Goal: Task Accomplishment & Management: Manage account settings

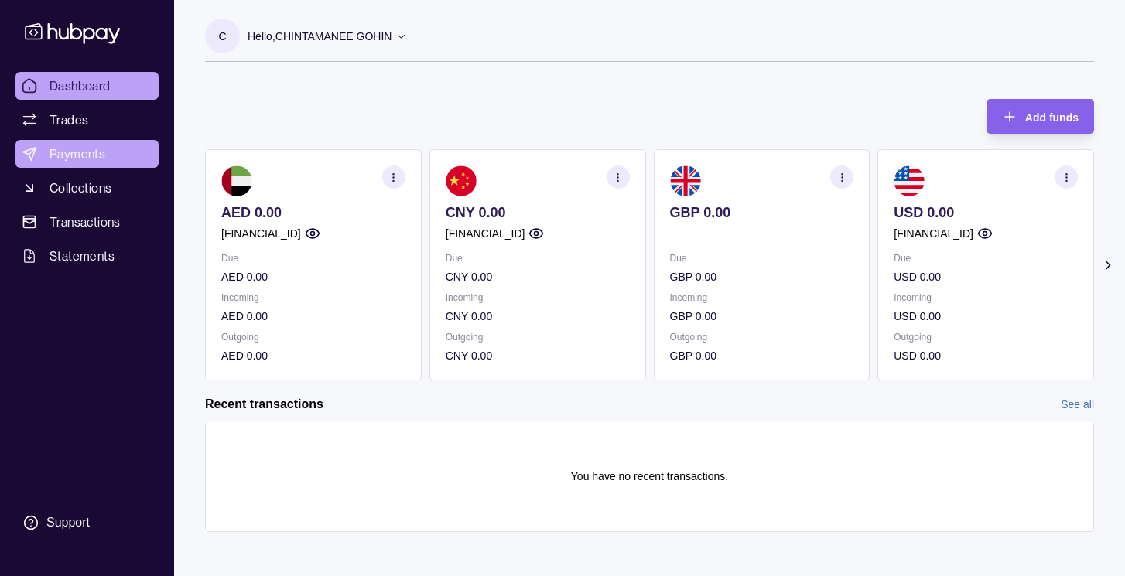
click at [83, 159] on span "Payments" at bounding box center [78, 154] width 56 height 19
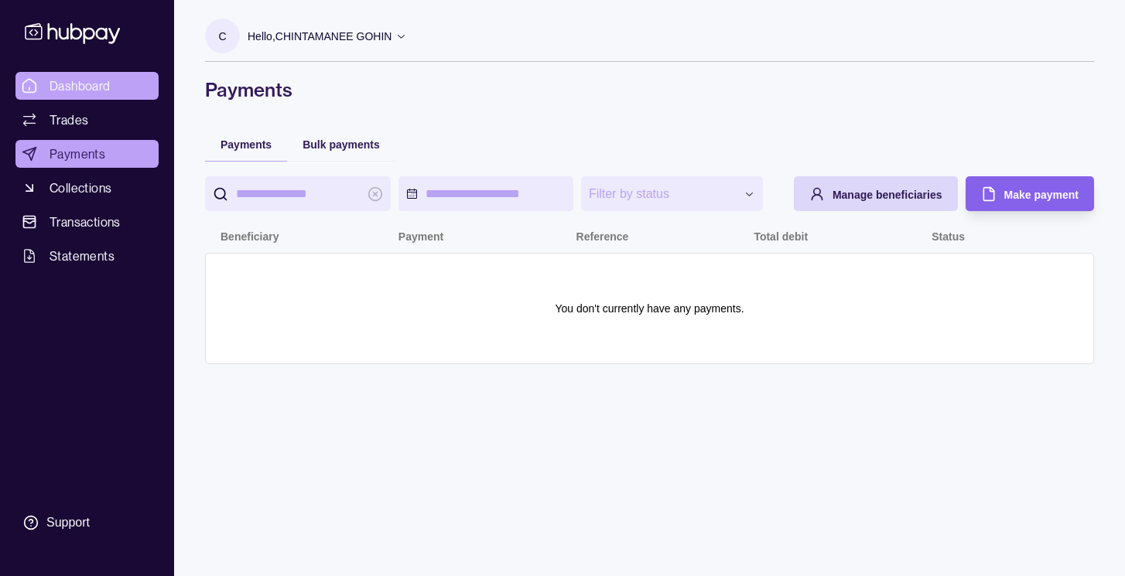
click at [75, 90] on span "Dashboard" at bounding box center [80, 86] width 61 height 19
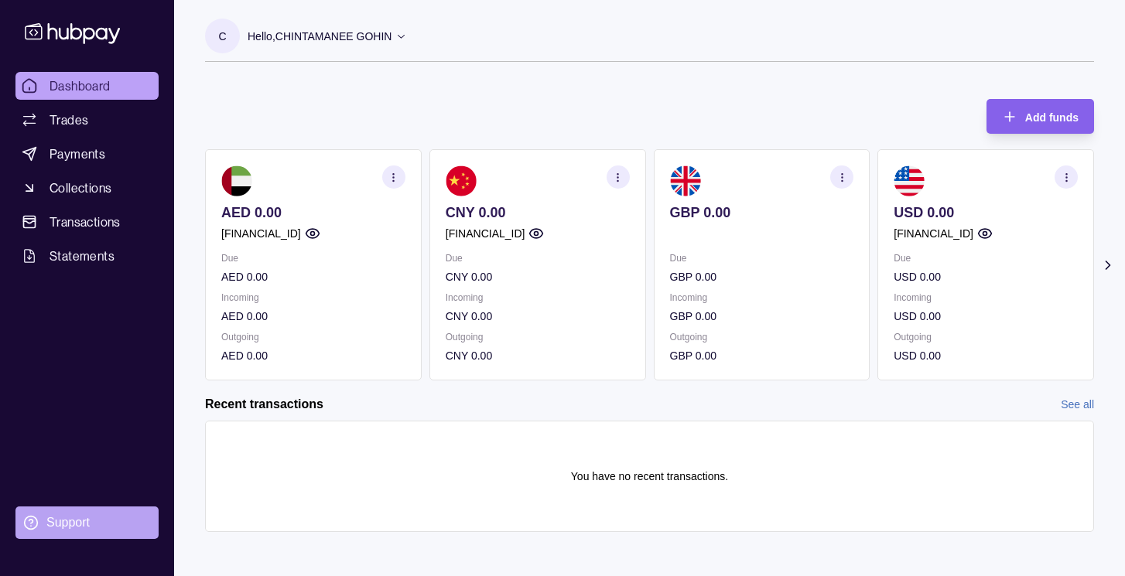
click at [71, 527] on div "Support" at bounding box center [67, 522] width 43 height 17
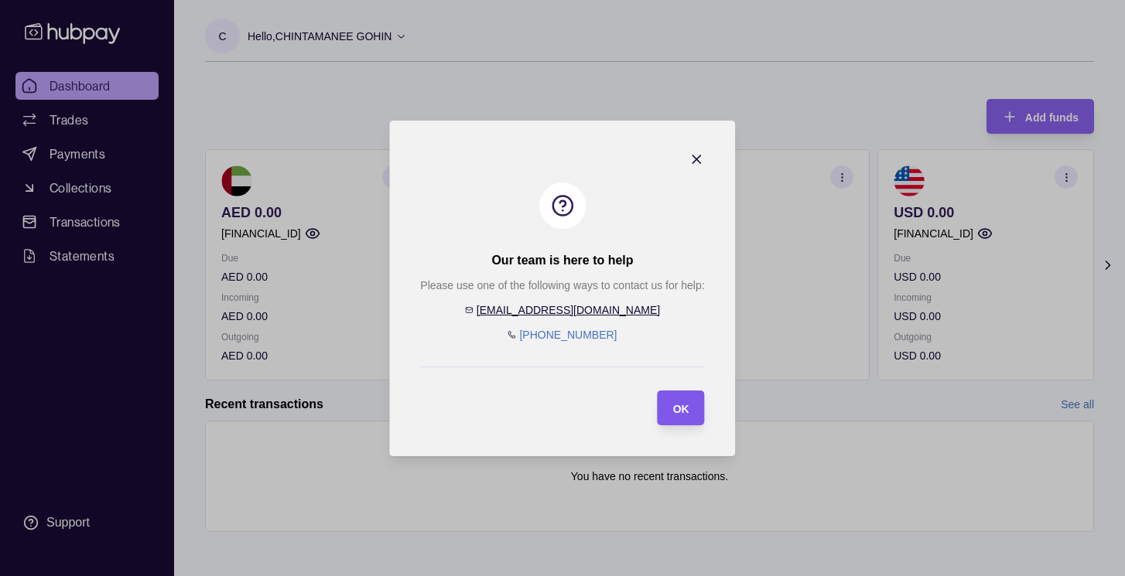
click at [692, 408] on section "OK" at bounding box center [680, 408] width 47 height 35
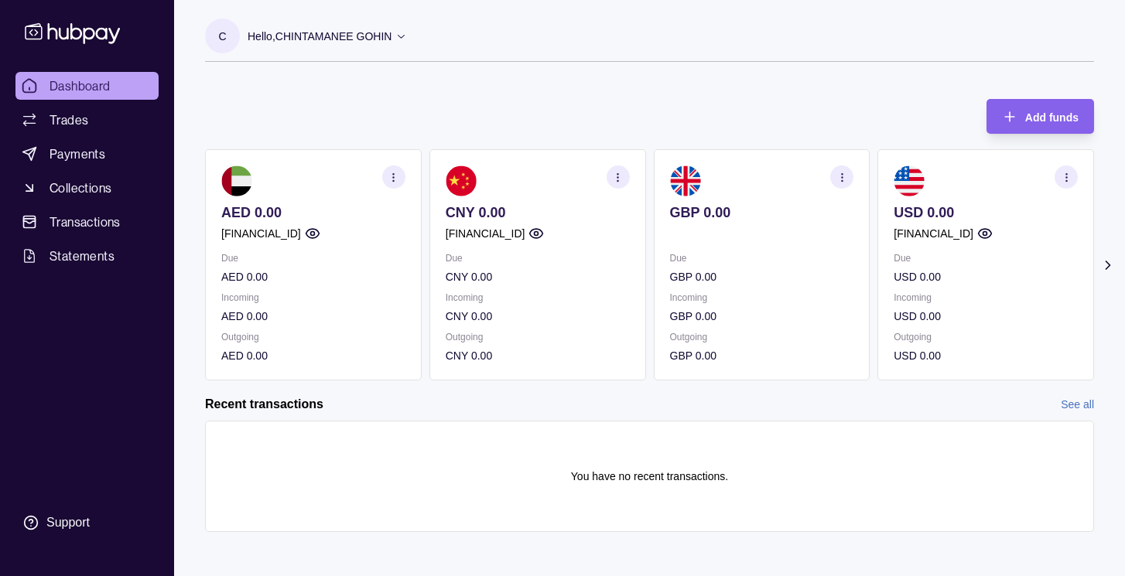
click at [406, 35] on icon at bounding box center [401, 36] width 12 height 12
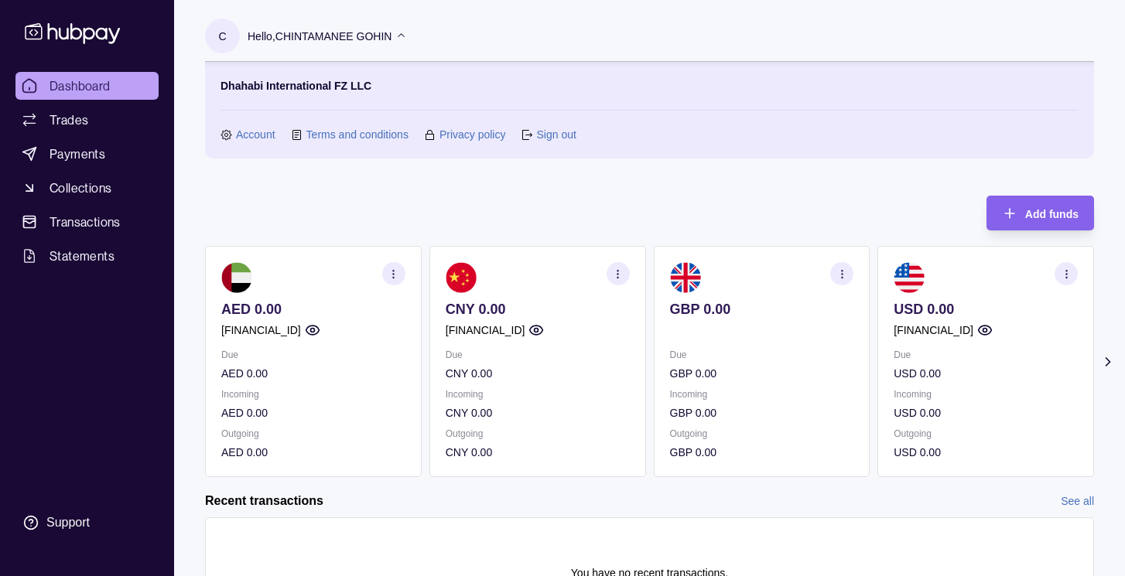
click at [254, 136] on link "Account" at bounding box center [255, 134] width 39 height 17
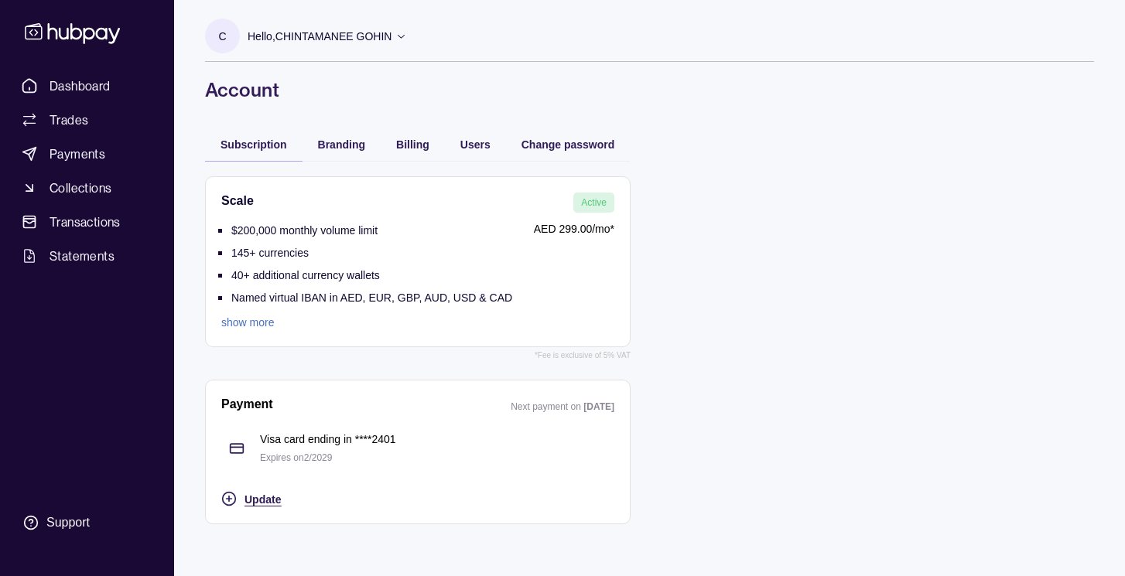
click at [274, 500] on span "Update" at bounding box center [262, 499] width 36 height 12
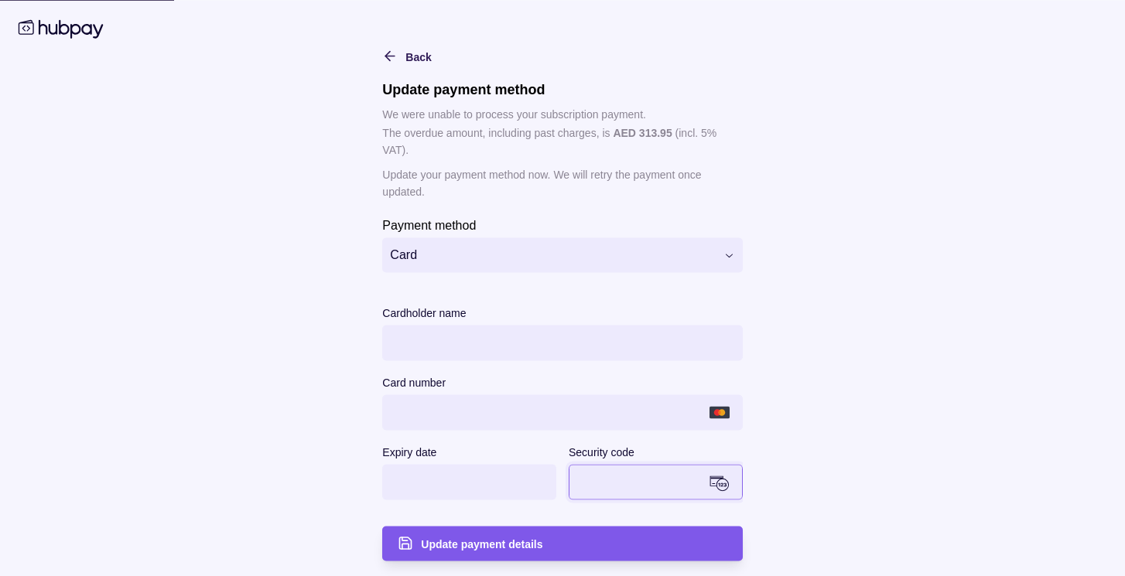
click at [527, 544] on span "Update payment details" at bounding box center [481, 544] width 121 height 12
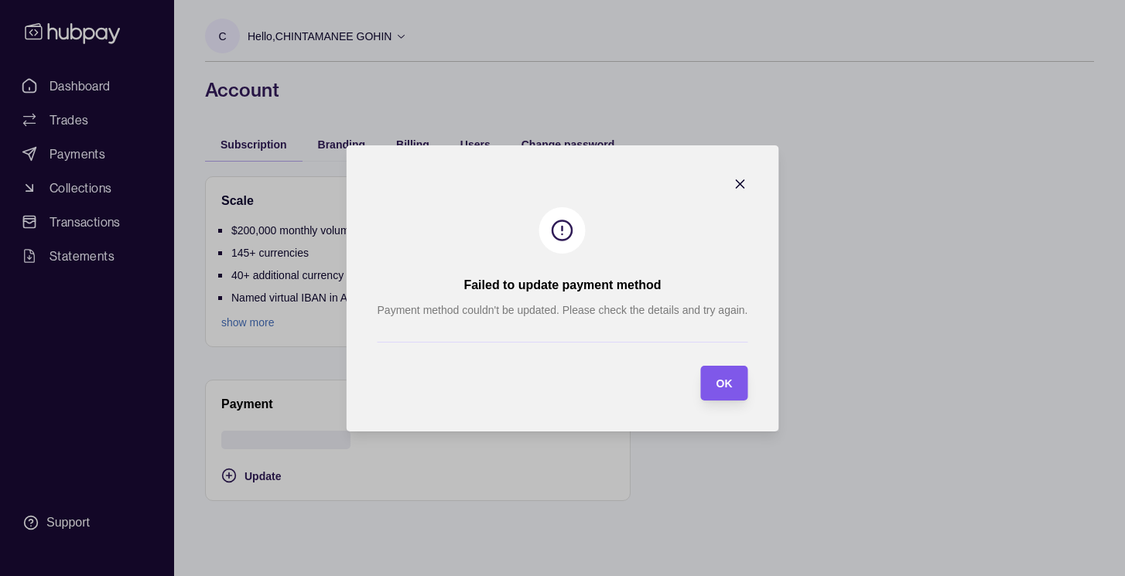
click at [724, 381] on span "OK" at bounding box center [723, 383] width 16 height 12
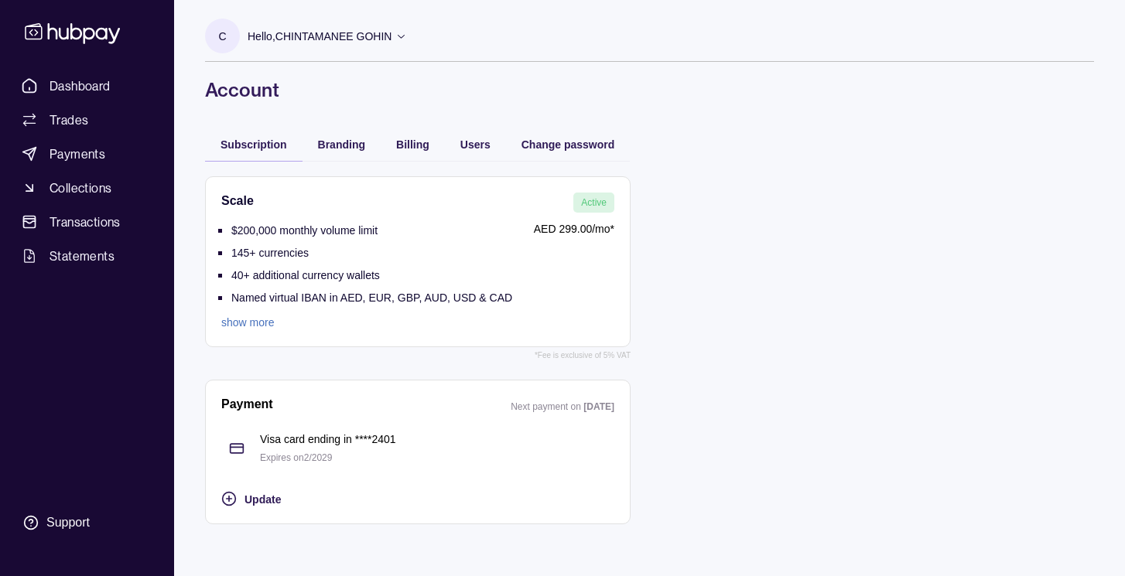
click at [265, 321] on link "show more" at bounding box center [366, 322] width 291 height 17
click at [343, 148] on span "Branding" at bounding box center [341, 144] width 47 height 12
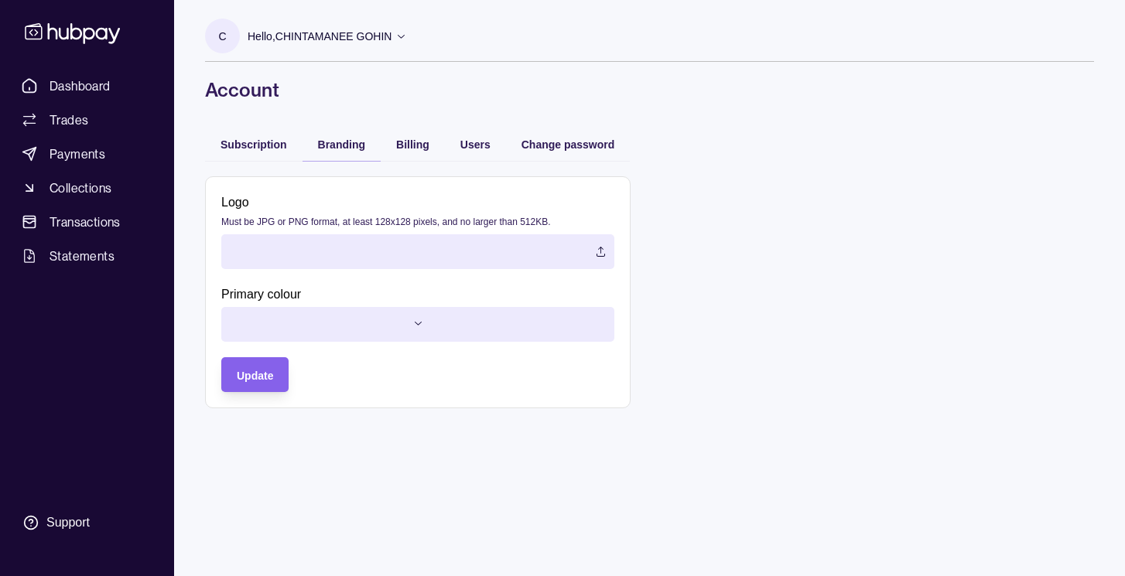
click at [588, 250] on label at bounding box center [417, 251] width 393 height 35
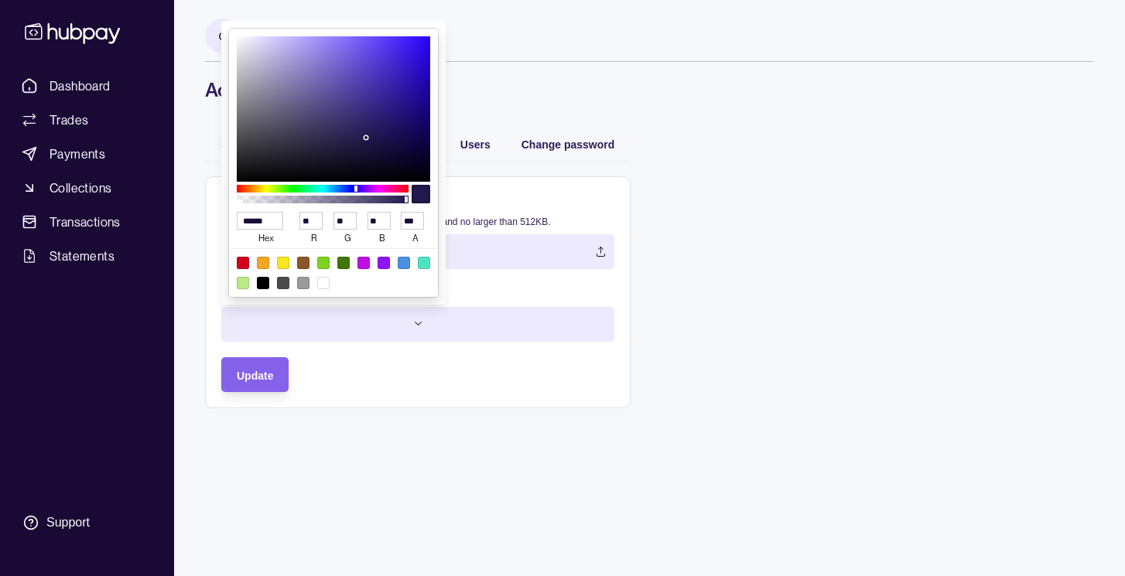
click at [409, 326] on html "Dashboard Trades Payments Collections Transactions Statements Support C Hello, …" at bounding box center [562, 288] width 1125 height 576
click at [262, 261] on div at bounding box center [263, 263] width 12 height 12
type input "******"
type input "***"
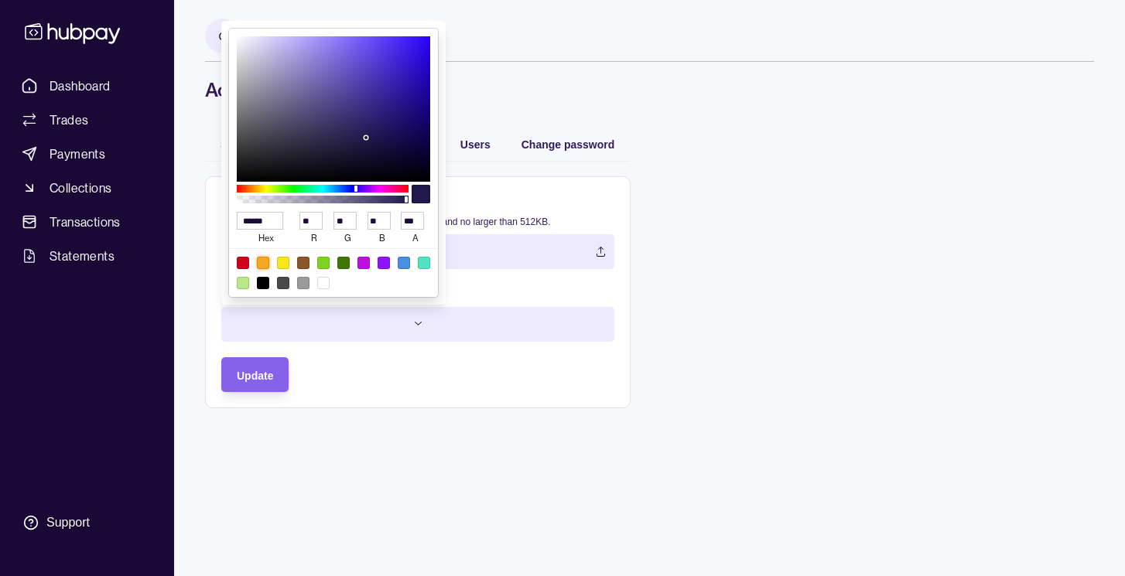
type input "**"
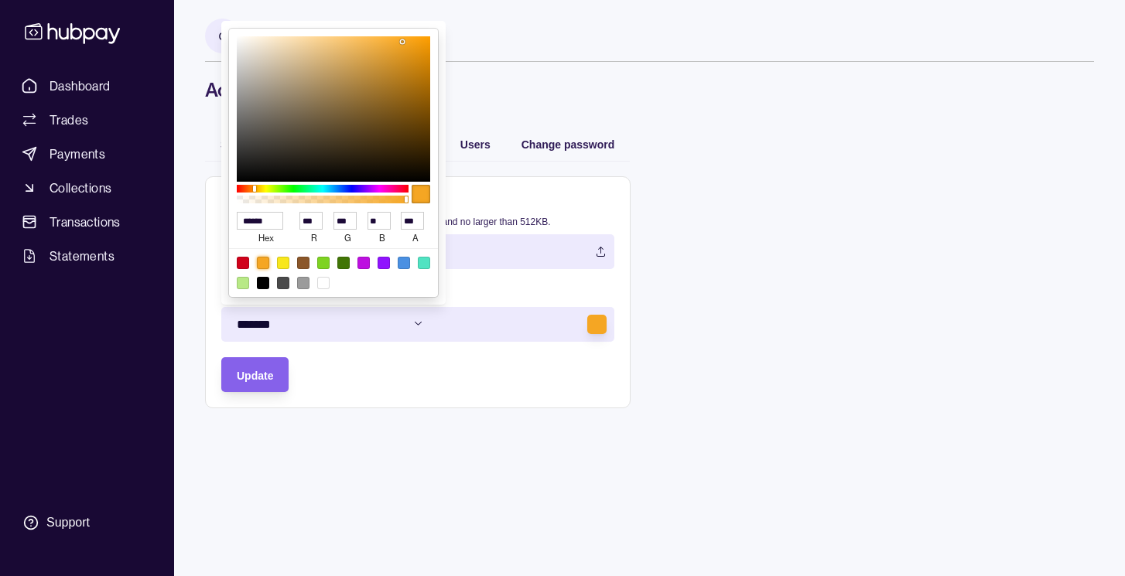
click at [260, 377] on html "Dashboard Trades Payments Collections Transactions Statements Support C Hello, …" at bounding box center [562, 288] width 1125 height 576
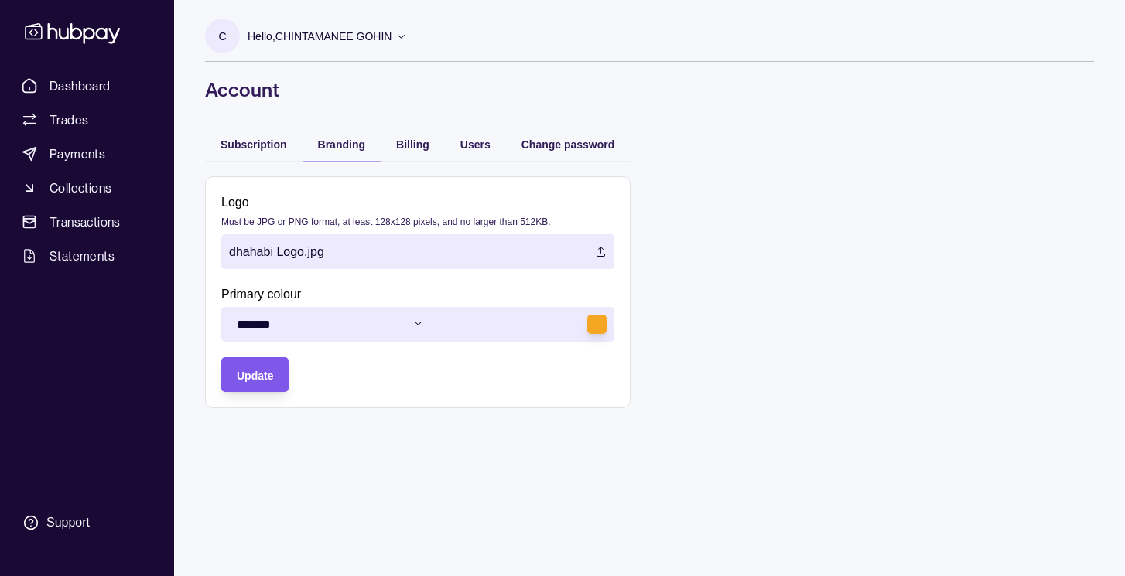
click at [254, 376] on span "Update" at bounding box center [255, 376] width 36 height 12
click at [415, 145] on span "Billing" at bounding box center [412, 144] width 33 height 12
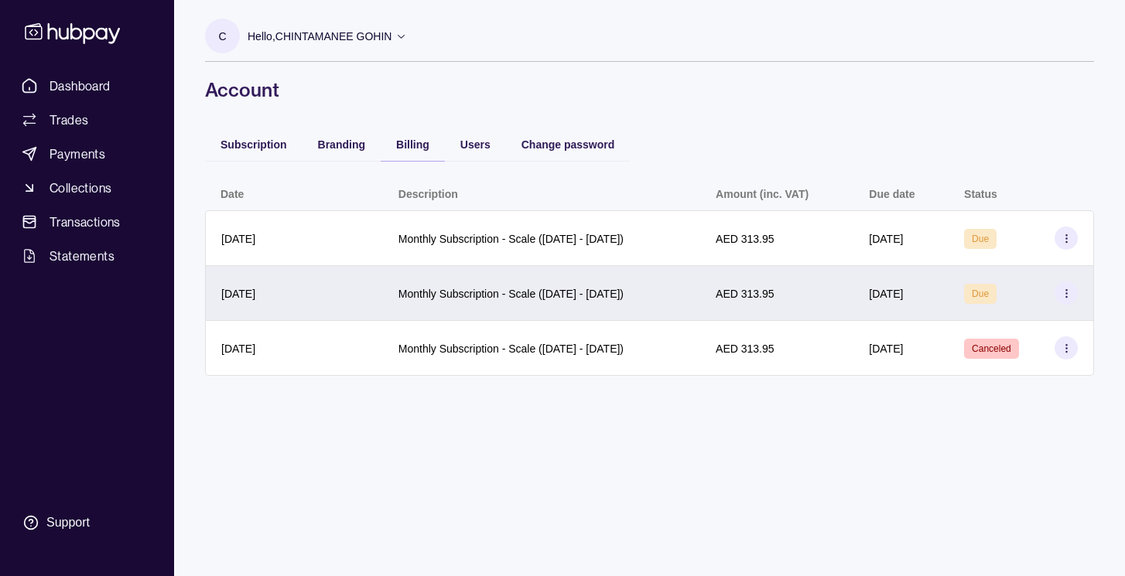
click at [1065, 292] on icon at bounding box center [1066, 294] width 12 height 12
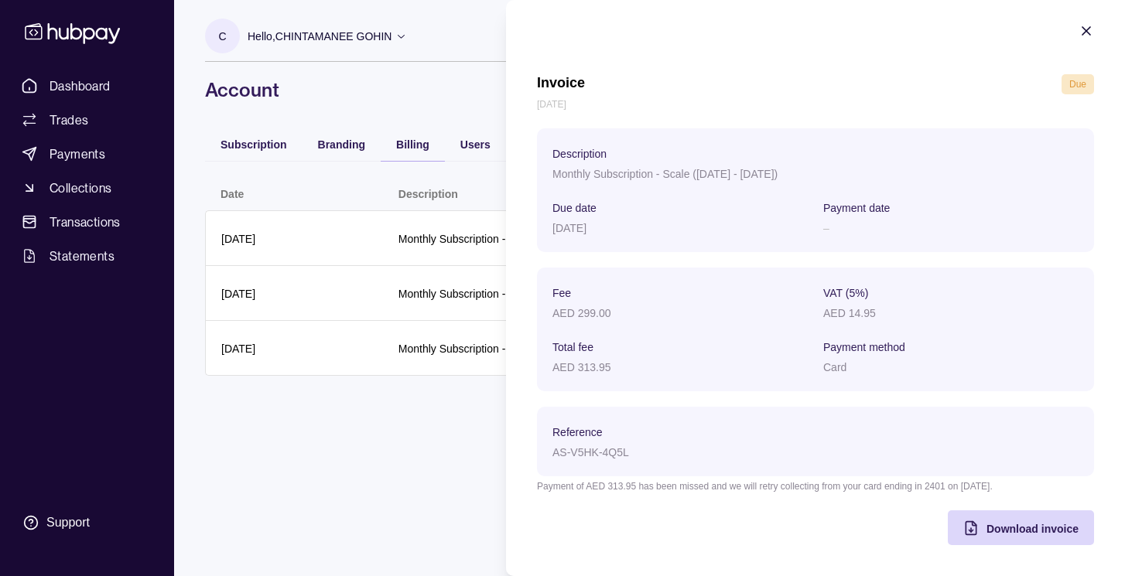
scroll to position [8, 0]
click at [1089, 32] on icon "button" at bounding box center [1085, 30] width 15 height 15
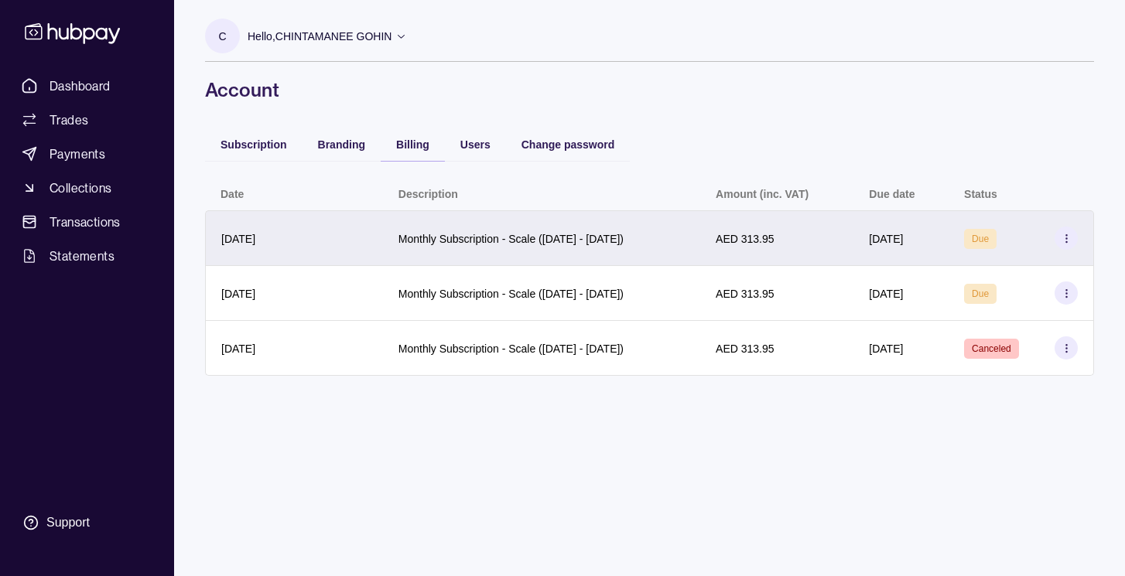
click at [1070, 239] on icon at bounding box center [1066, 239] width 12 height 12
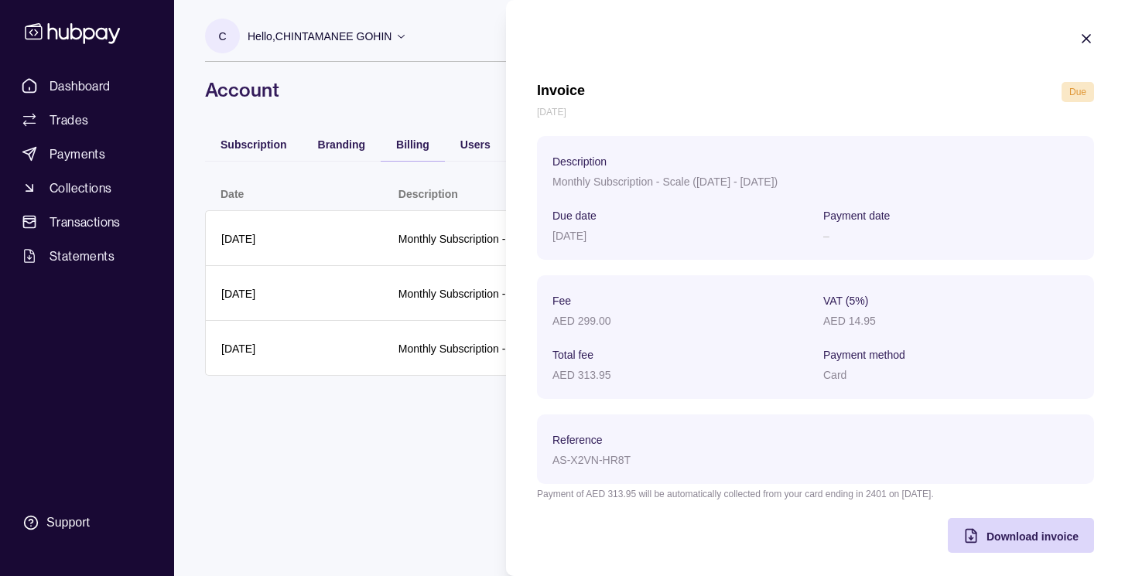
click at [1089, 38] on icon "button" at bounding box center [1085, 38] width 15 height 15
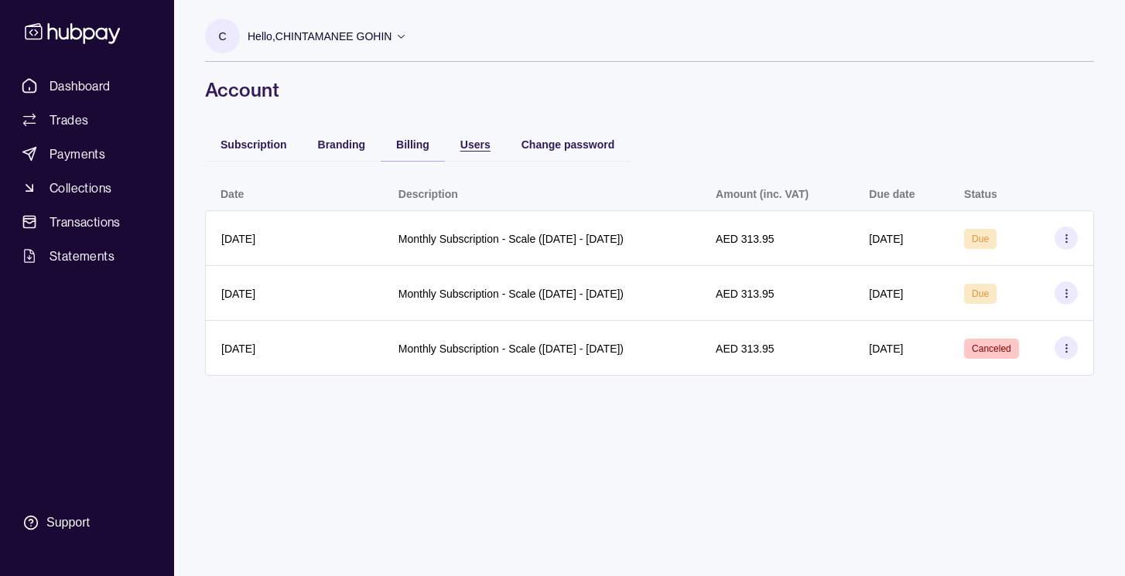
click at [476, 148] on span "Users" at bounding box center [475, 144] width 30 height 12
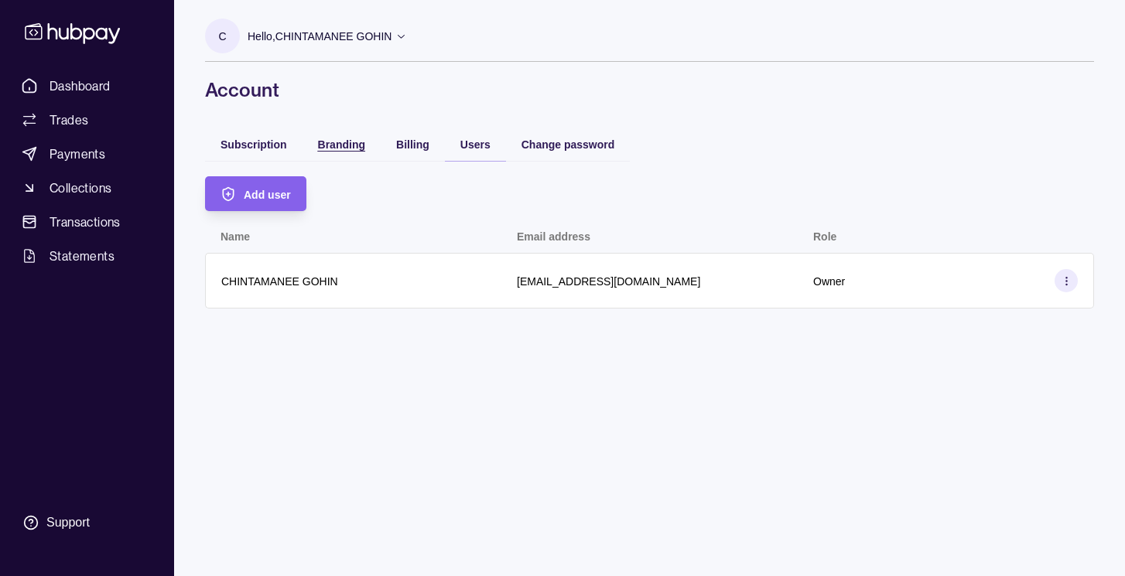
click at [339, 149] on span "Branding" at bounding box center [341, 144] width 47 height 12
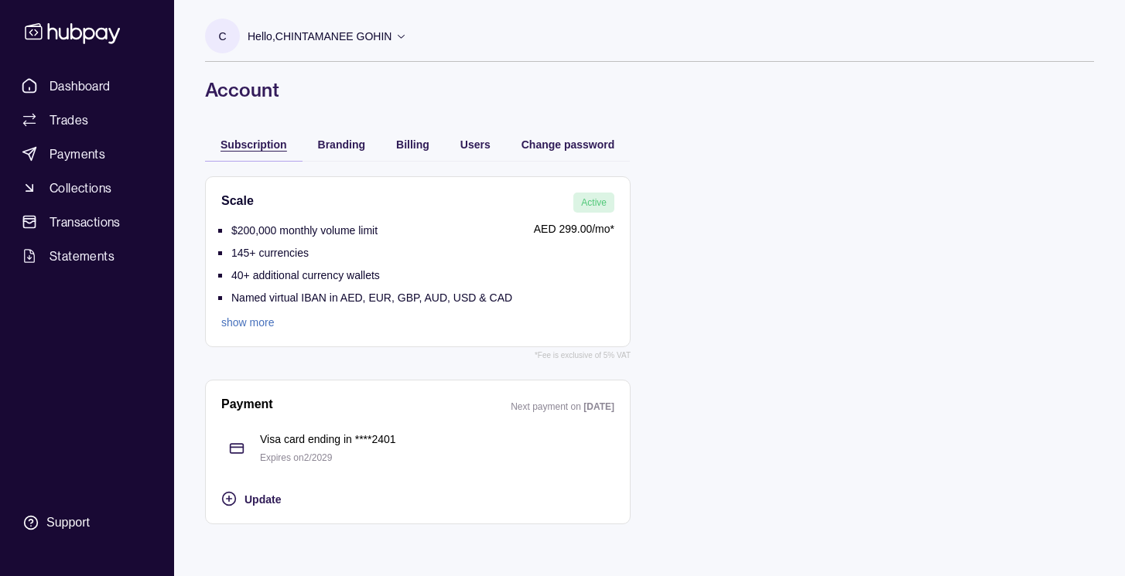
click at [251, 148] on span "Subscription" at bounding box center [253, 144] width 67 height 12
click at [248, 320] on link "show more" at bounding box center [366, 322] width 291 height 17
click at [401, 36] on icon at bounding box center [401, 37] width 7 height 4
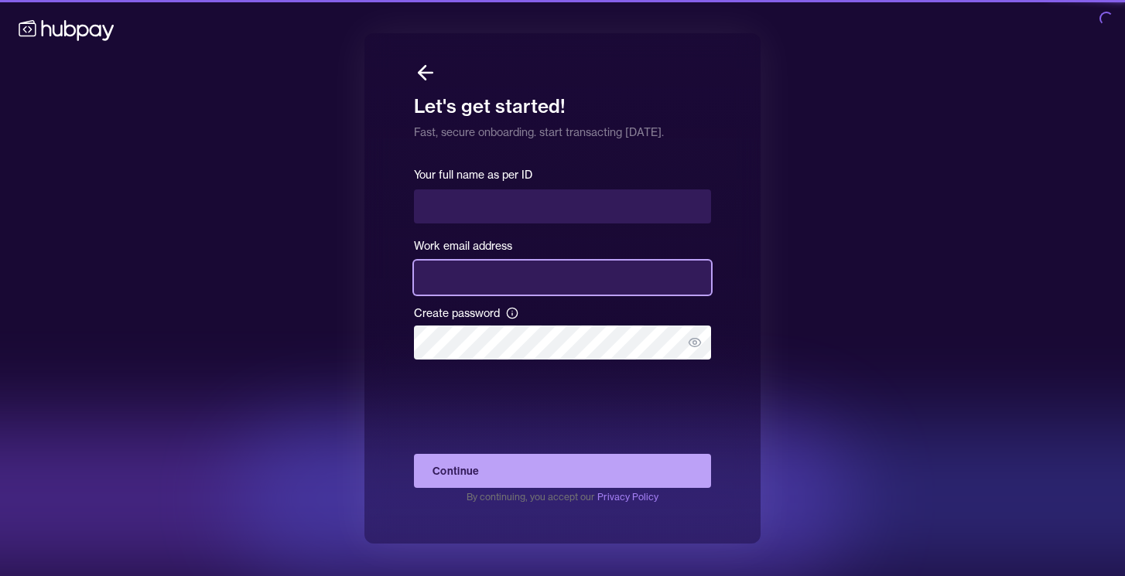
type input "**********"
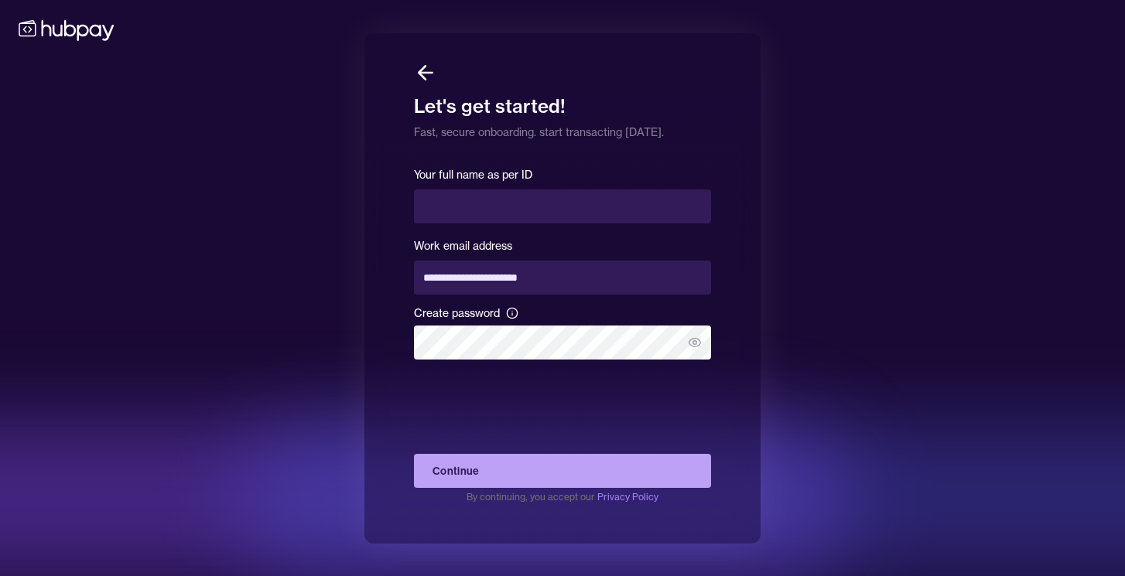
click at [521, 465] on button "Continue" at bounding box center [562, 471] width 297 height 34
